Goal: Task Accomplishment & Management: Manage account settings

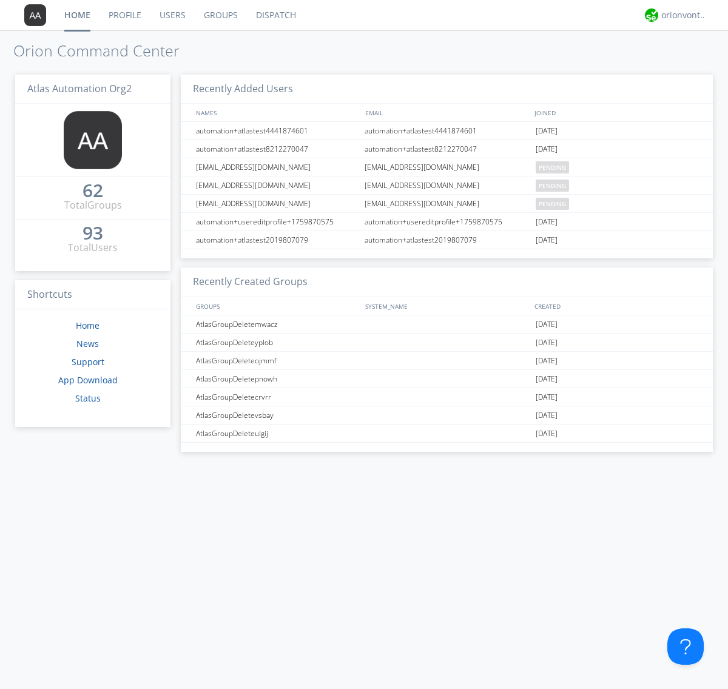
click at [172, 15] on link "Users" at bounding box center [173, 15] width 44 height 30
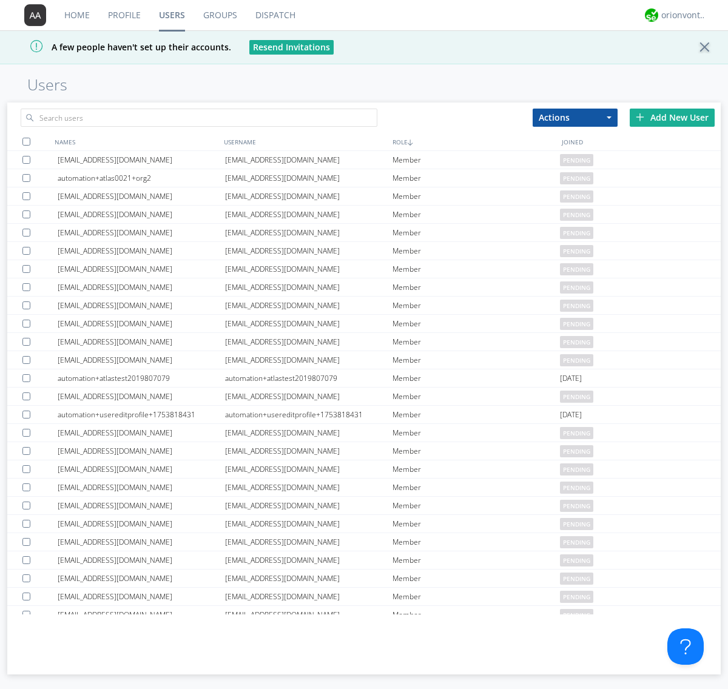
click at [672, 117] on div "Add New User" at bounding box center [672, 118] width 85 height 18
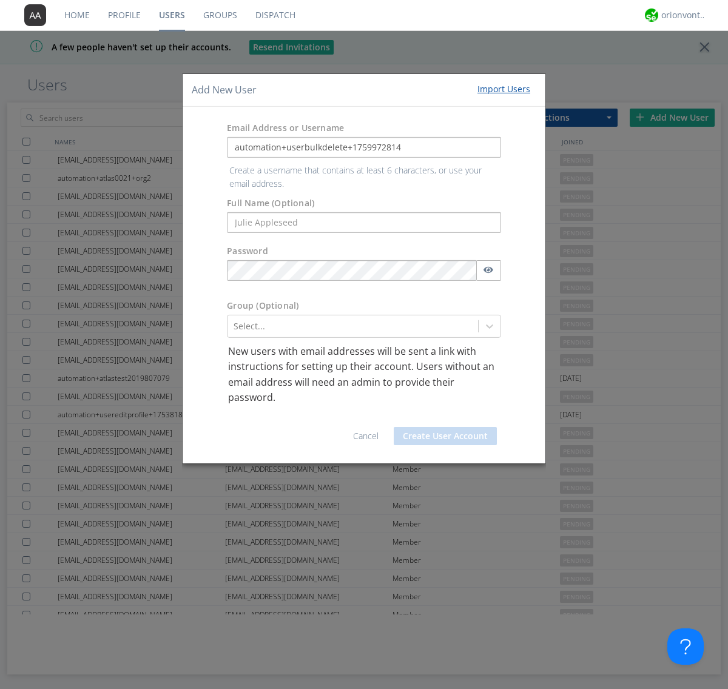
type input "automation+userbulkdelete+1759972814"
click at [445, 427] on button "Create User Account" at bounding box center [445, 436] width 103 height 18
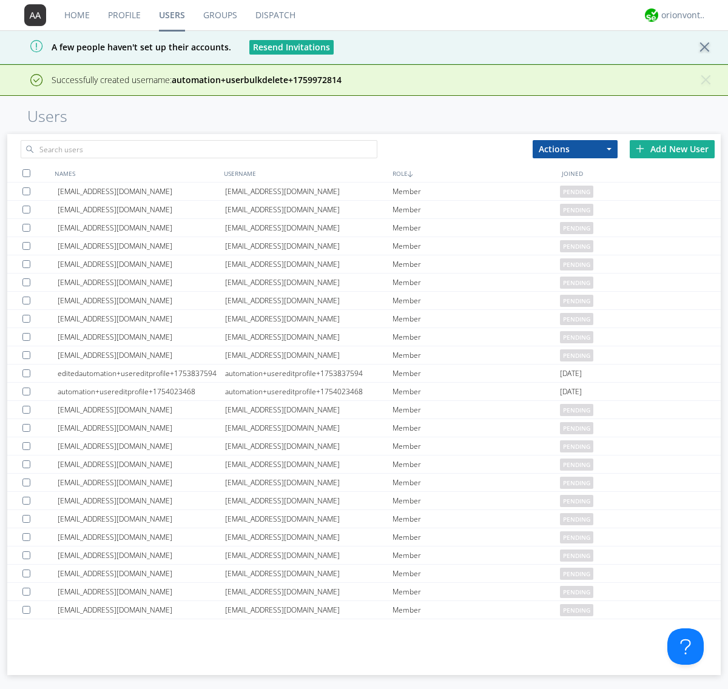
click at [672, 149] on div "Add New User" at bounding box center [672, 149] width 85 height 18
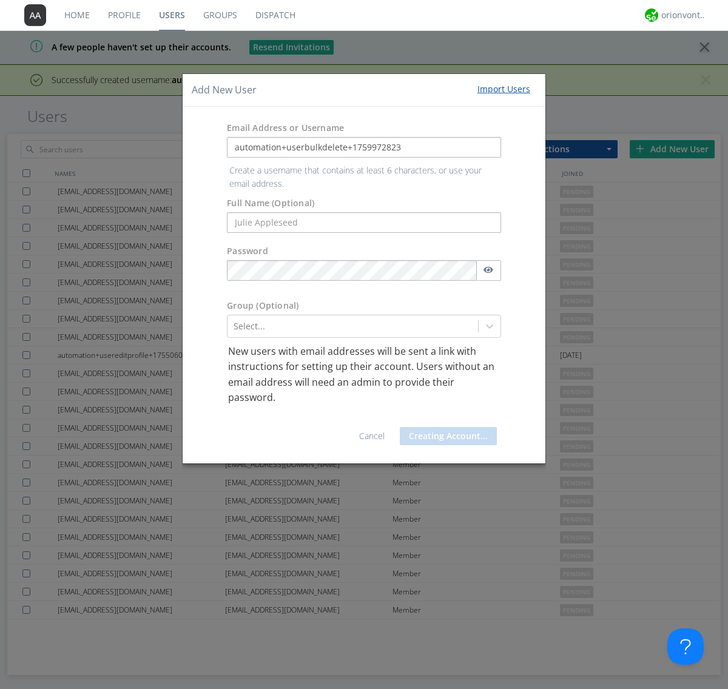
type input "automation+userbulkdelete+1759972823"
click at [445, 427] on button "Creating Account..." at bounding box center [448, 436] width 97 height 18
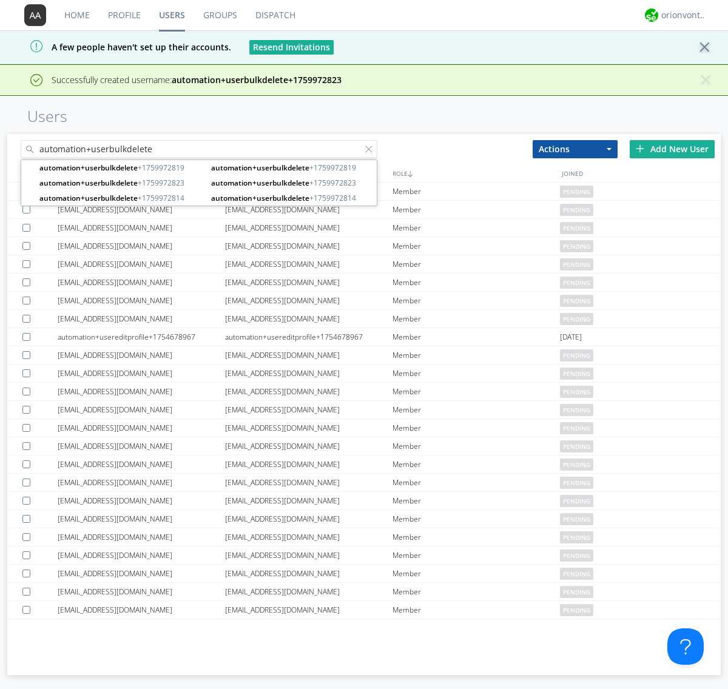
type input "automation+userbulkdelete"
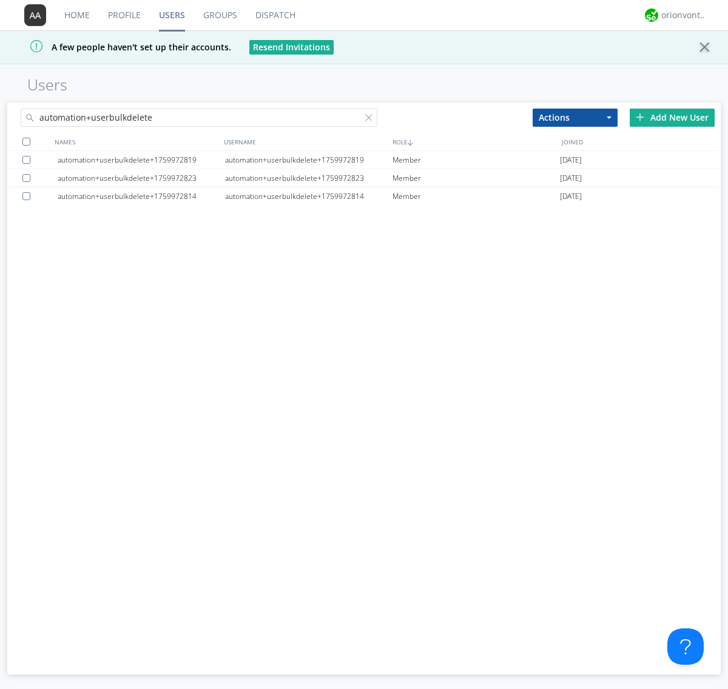
click at [26, 141] on div at bounding box center [26, 142] width 8 height 8
click at [575, 117] on button "Actions" at bounding box center [575, 118] width 85 height 18
click at [575, 154] on link "Delete User" at bounding box center [575, 154] width 84 height 16
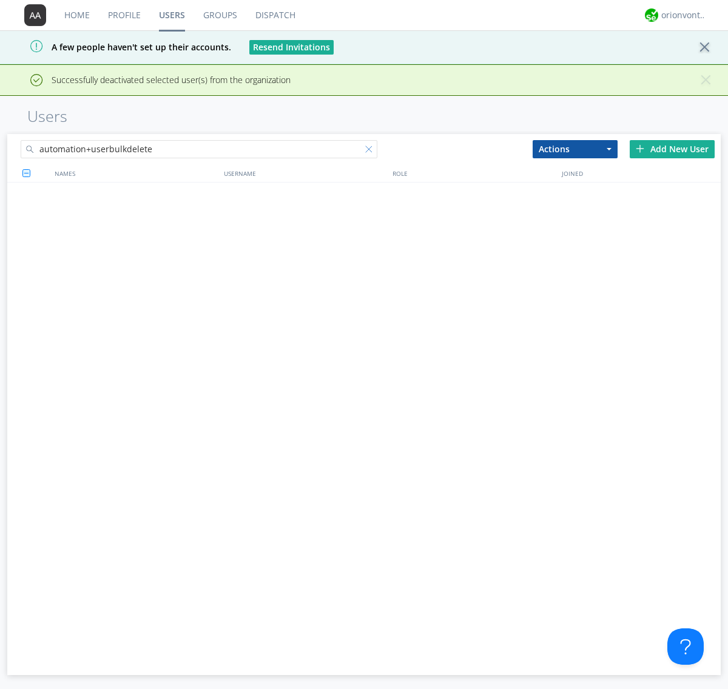
click at [371, 146] on div at bounding box center [371, 152] width 12 height 12
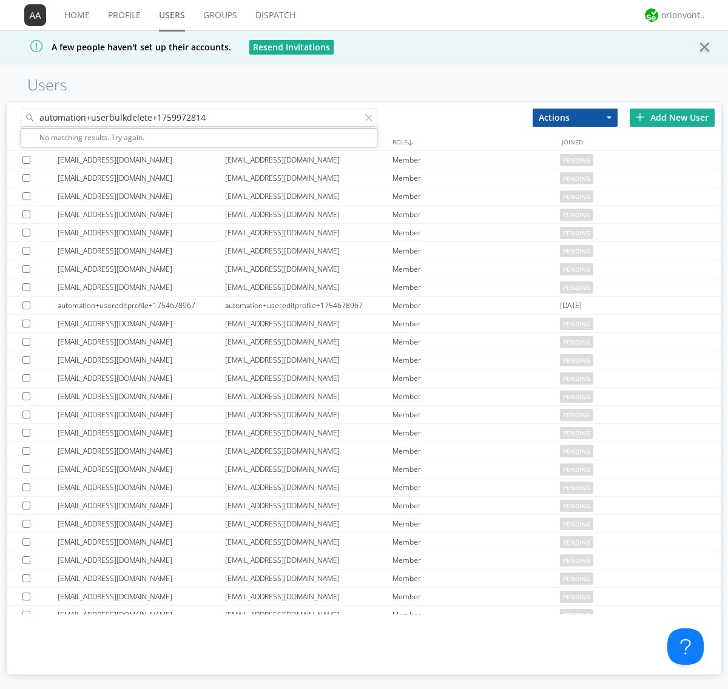
type input "automation+userbulkdelete+1759972814"
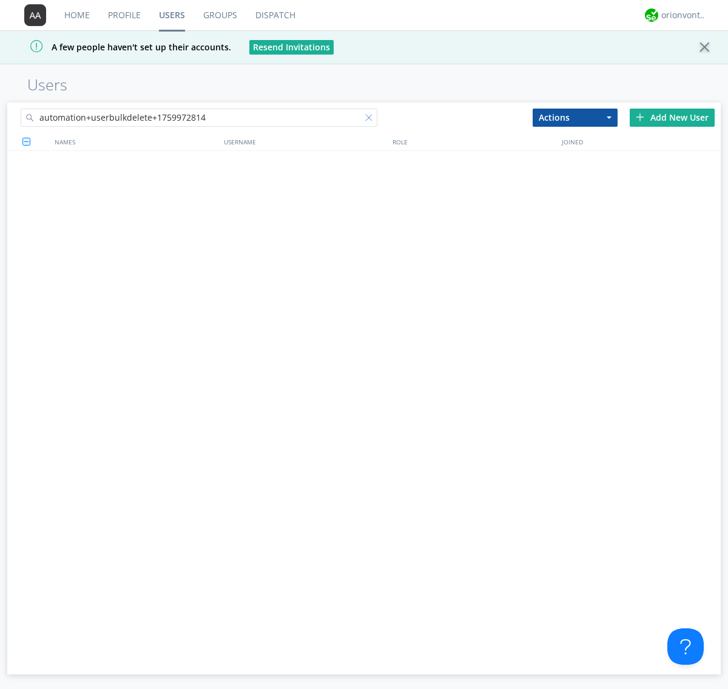
click at [371, 120] on div at bounding box center [371, 120] width 12 height 12
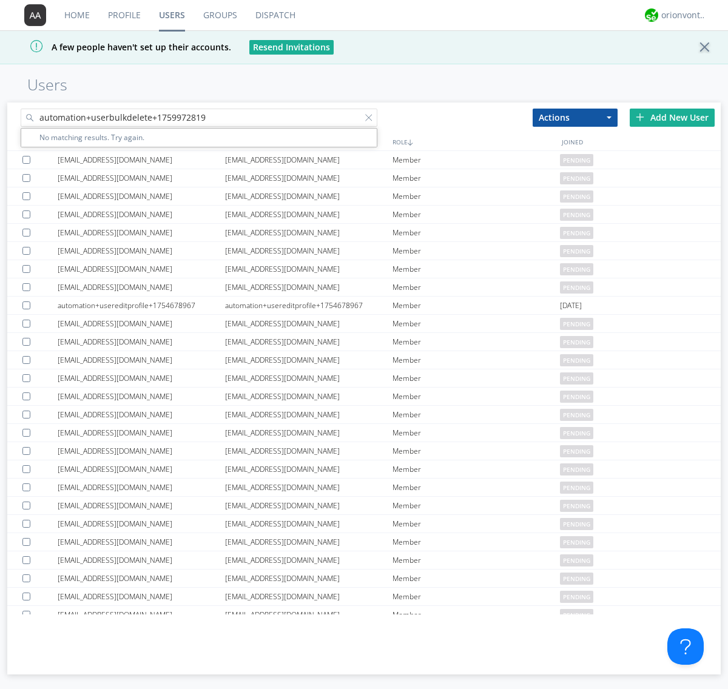
type input "automation+userbulkdelete+1759972819"
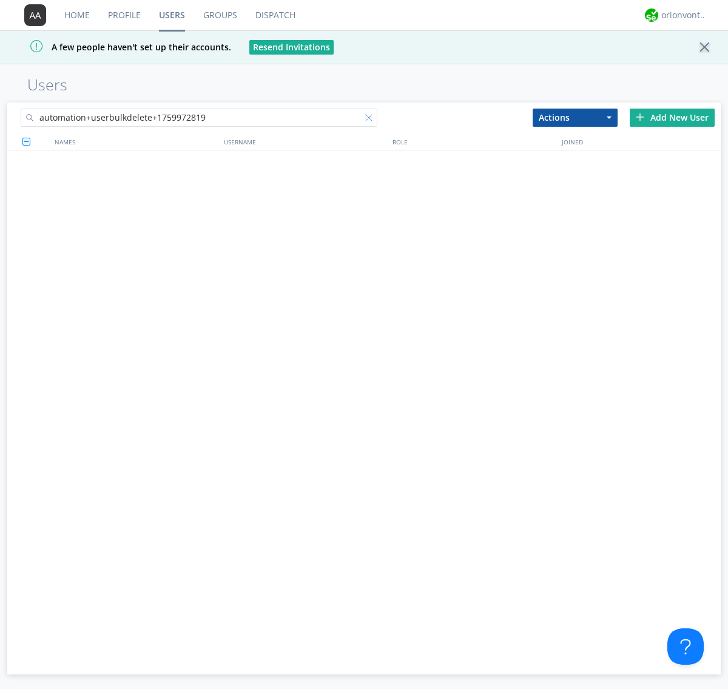
click at [371, 120] on div at bounding box center [371, 120] width 12 height 12
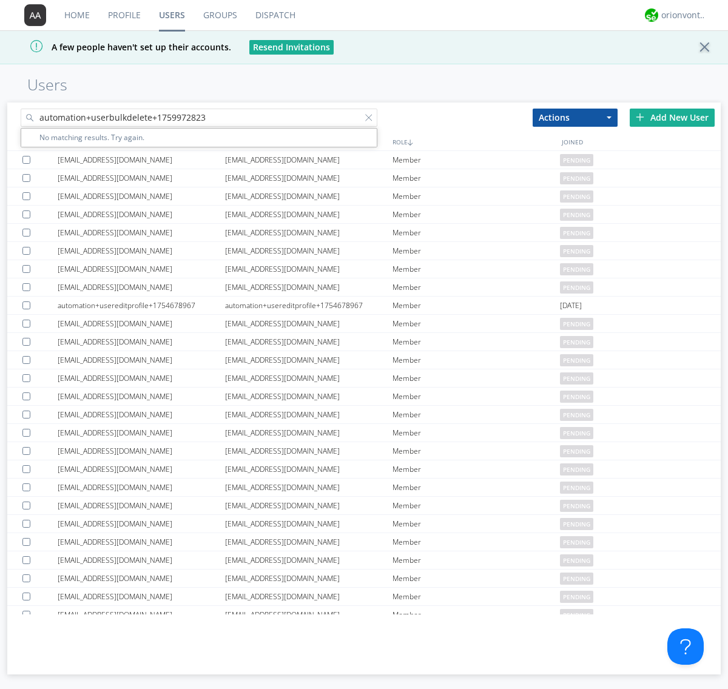
type input "automation+userbulkdelete+1759972823"
